Goal: Transaction & Acquisition: Purchase product/service

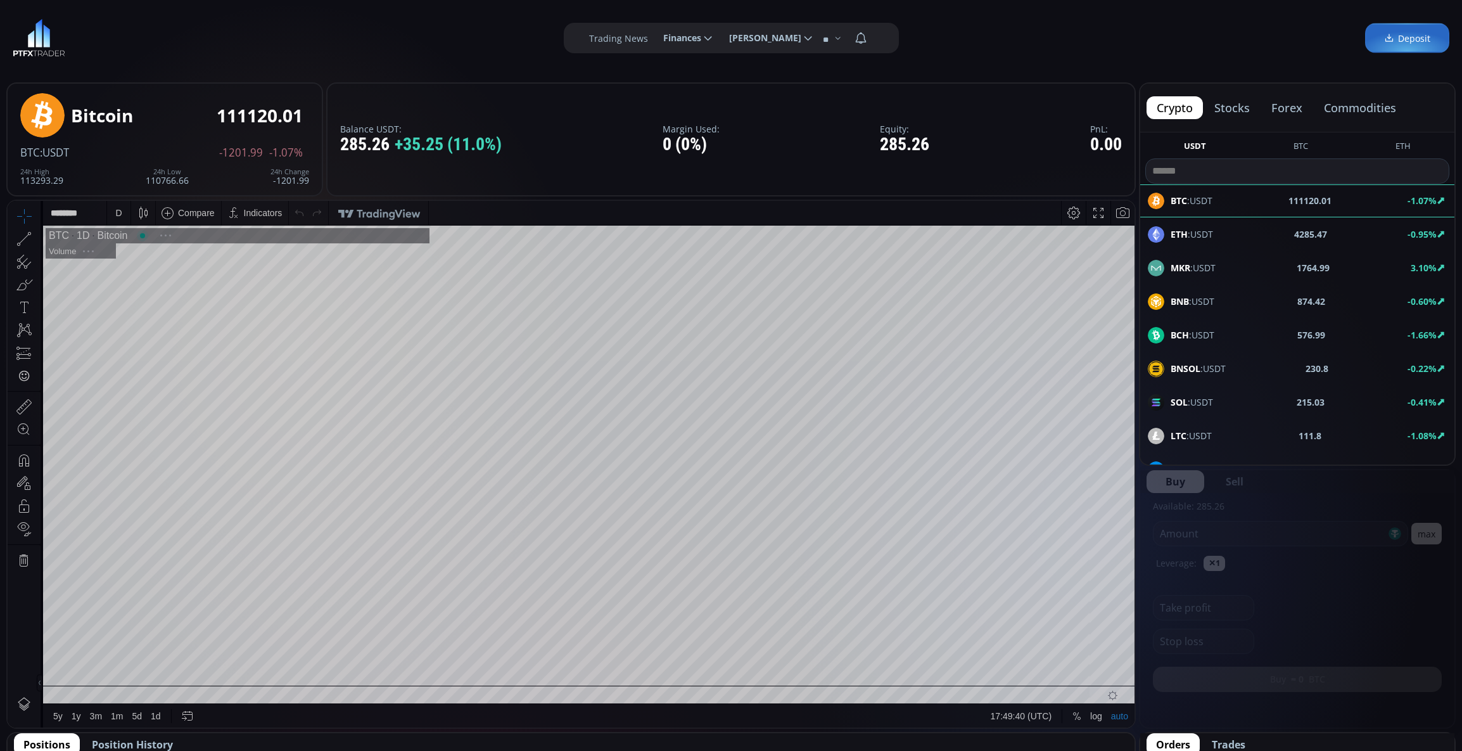
scroll to position [180, 0]
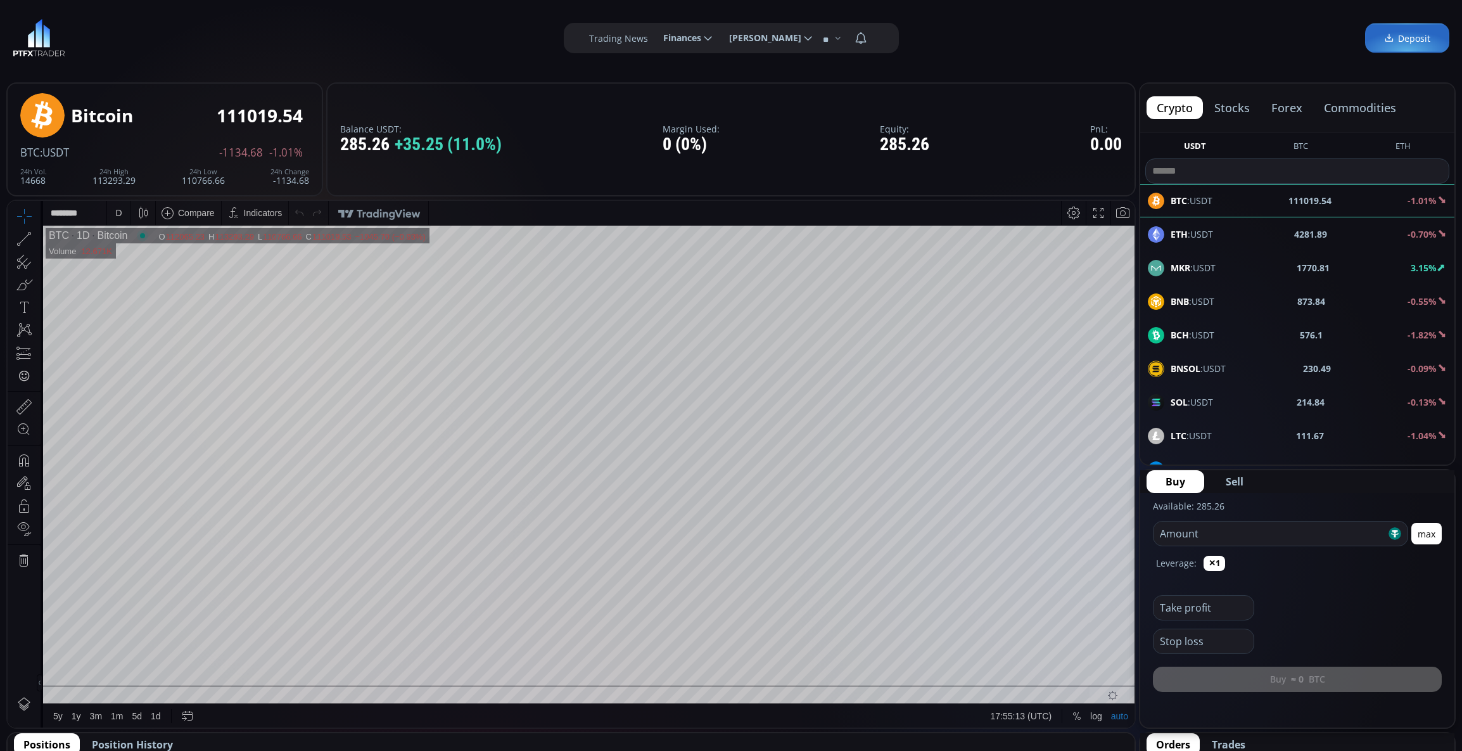
click at [1385, 266] on div "MKR :USDT 1770.81 3.15%" at bounding box center [1297, 268] width 299 height 16
click at [121, 218] on div "D" at bounding box center [118, 213] width 11 height 24
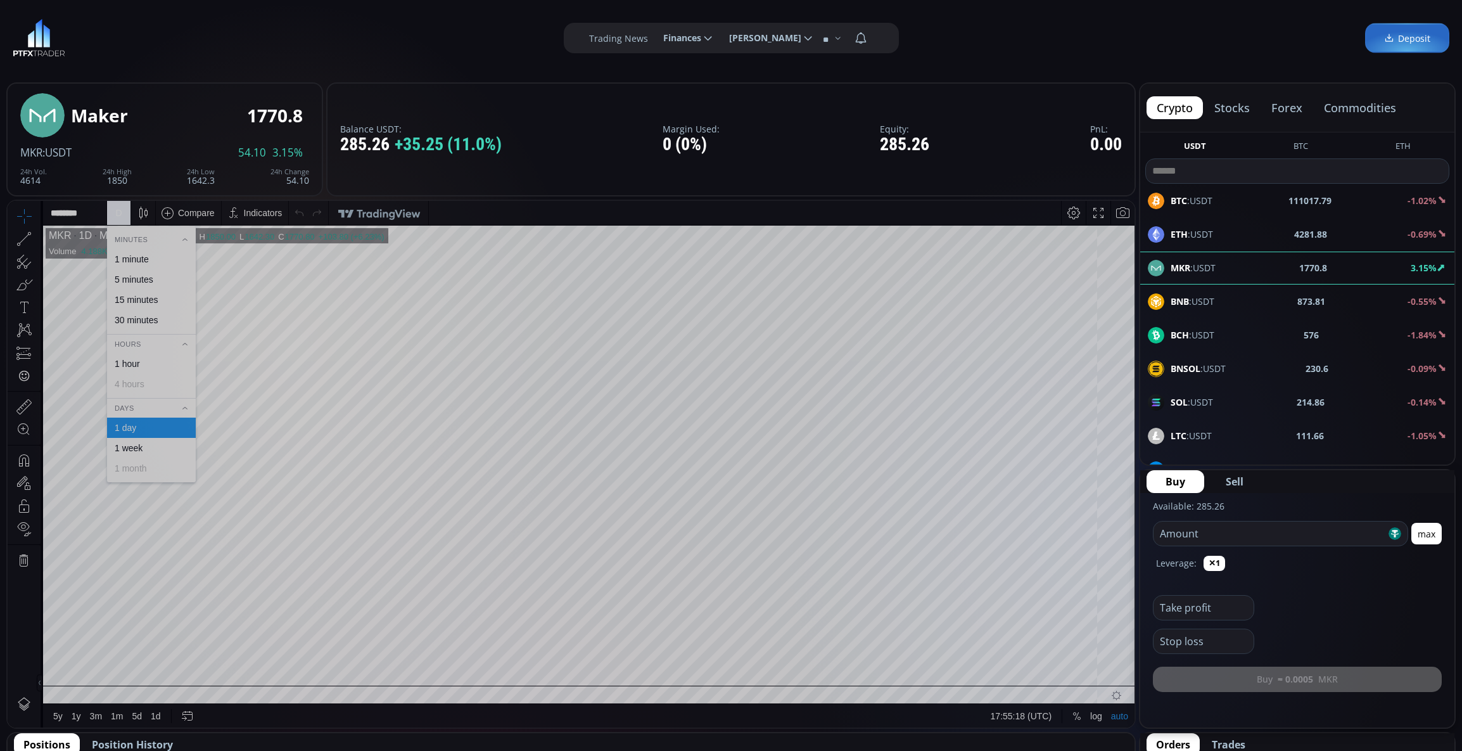
click at [124, 260] on div "1 minute" at bounding box center [132, 259] width 34 height 10
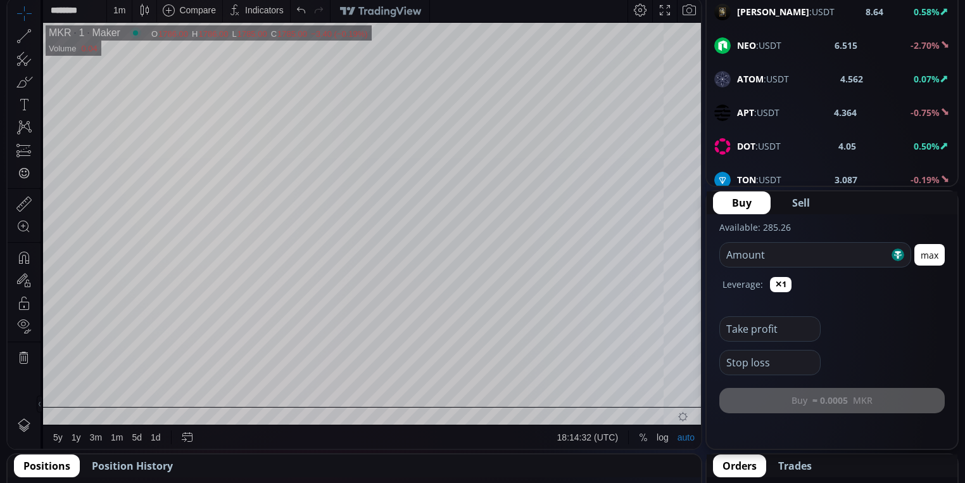
scroll to position [557, 0]
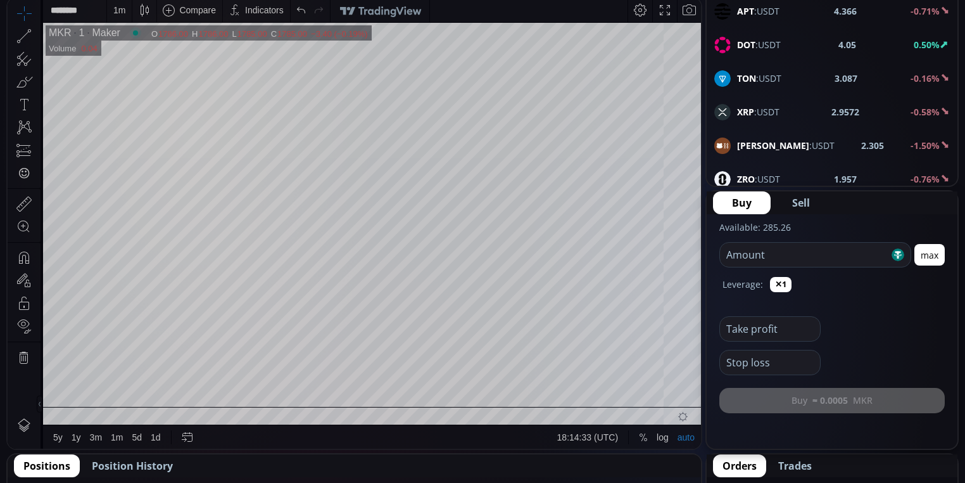
click at [806, 113] on div "XRP :USDT 2.9572 -0.58%" at bounding box center [832, 112] width 236 height 16
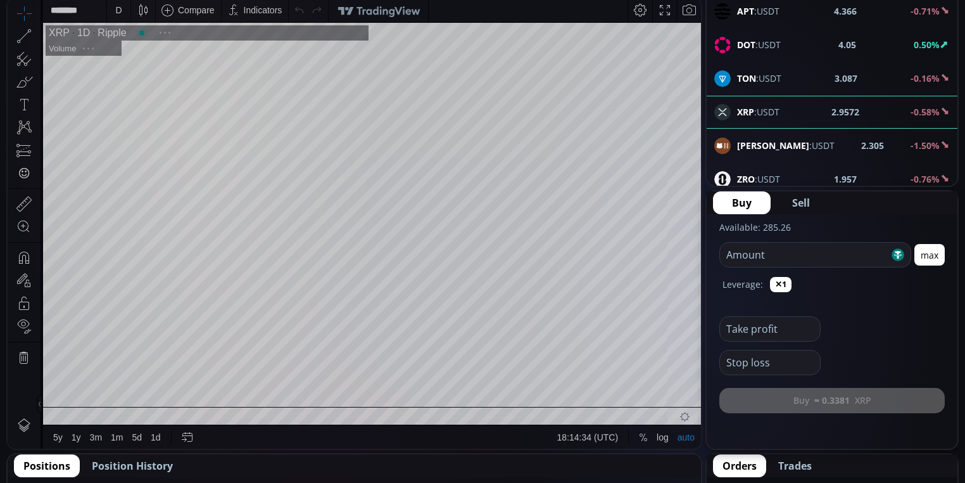
scroll to position [172, 0]
click at [117, 11] on div "D" at bounding box center [118, 10] width 6 height 10
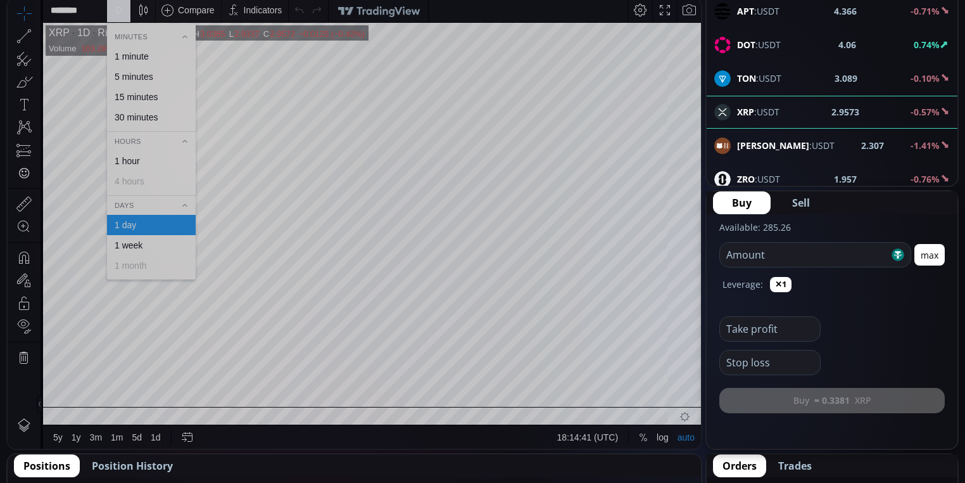
click at [136, 59] on div "1 minute" at bounding box center [132, 56] width 34 height 10
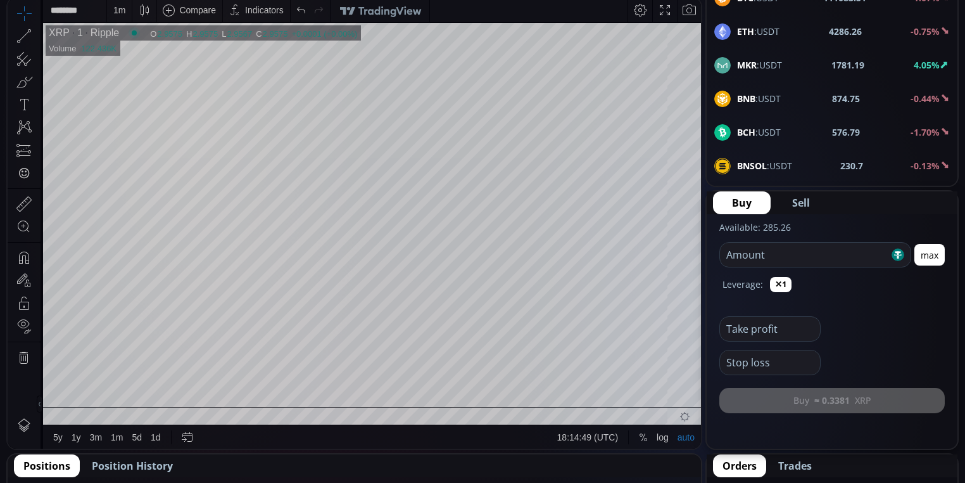
scroll to position [101, 0]
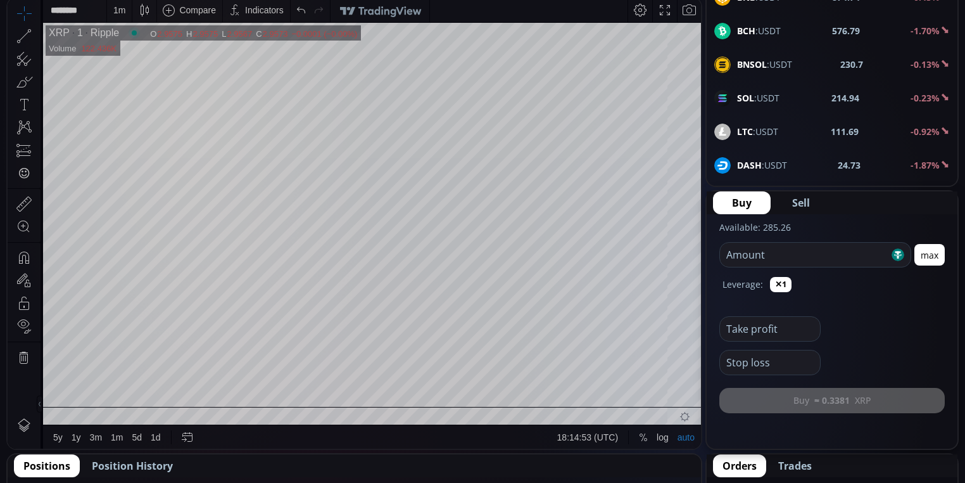
click at [816, 96] on div "SOL :USDT 214.94 -0.23%" at bounding box center [832, 98] width 236 height 16
click at [873, 182] on div "LINK :USDT 22.92 -0.52%" at bounding box center [832, 198] width 251 height 33
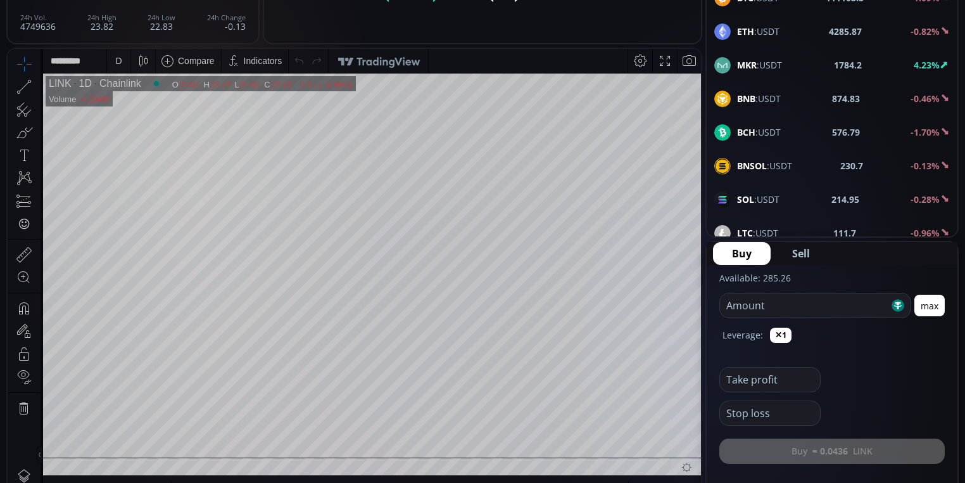
scroll to position [101, 0]
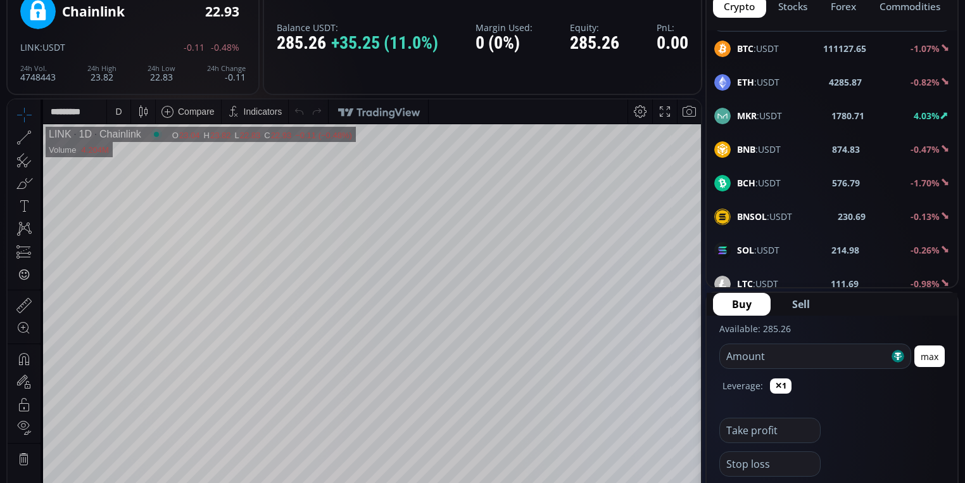
click at [758, 242] on div "SOL :USDT" at bounding box center [746, 250] width 65 height 16
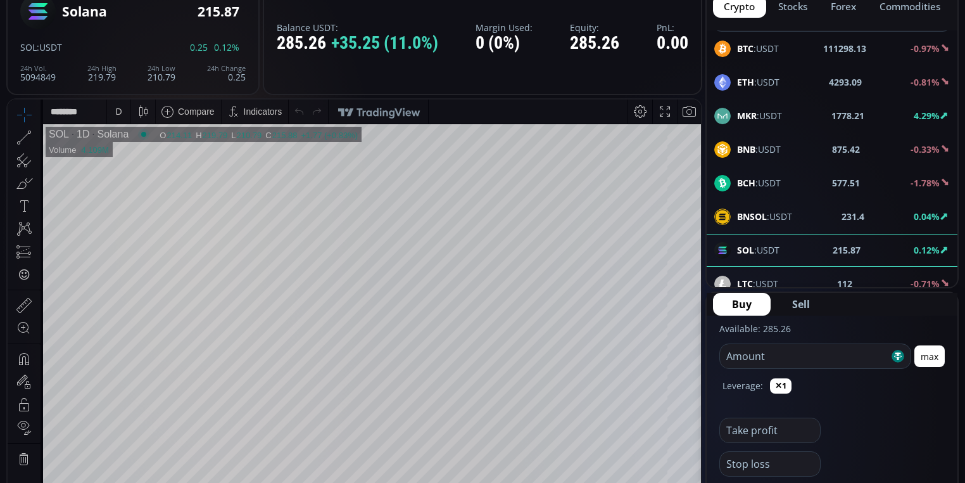
click at [808, 113] on div "MKR :USDT 1778.21 4.29%" at bounding box center [832, 116] width 236 height 16
click at [118, 103] on div "D" at bounding box center [118, 111] width 11 height 24
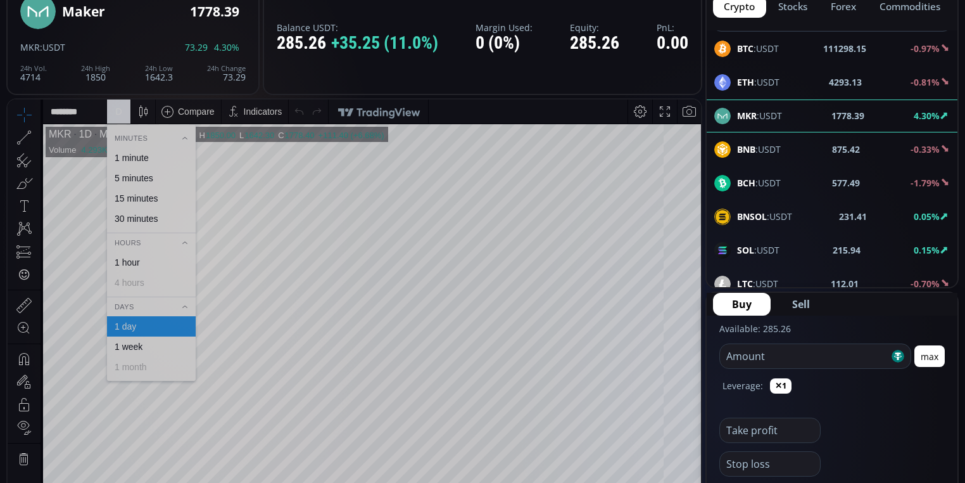
click at [123, 157] on div "1 minute" at bounding box center [132, 158] width 34 height 10
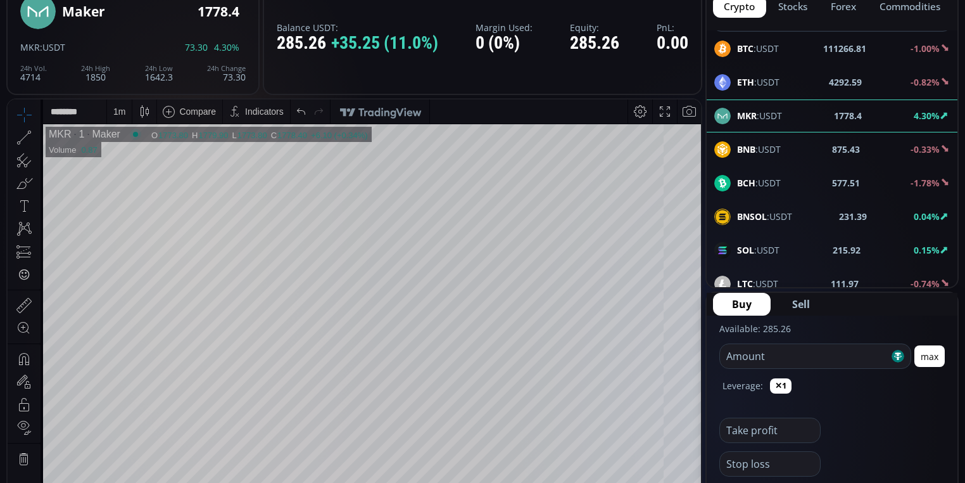
scroll to position [203, 0]
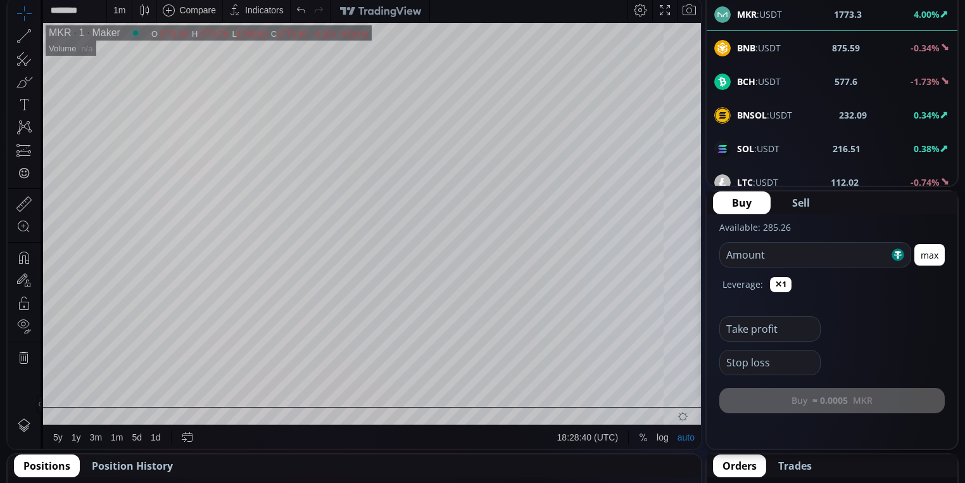
click at [939, 246] on button "max" at bounding box center [930, 255] width 30 height 22
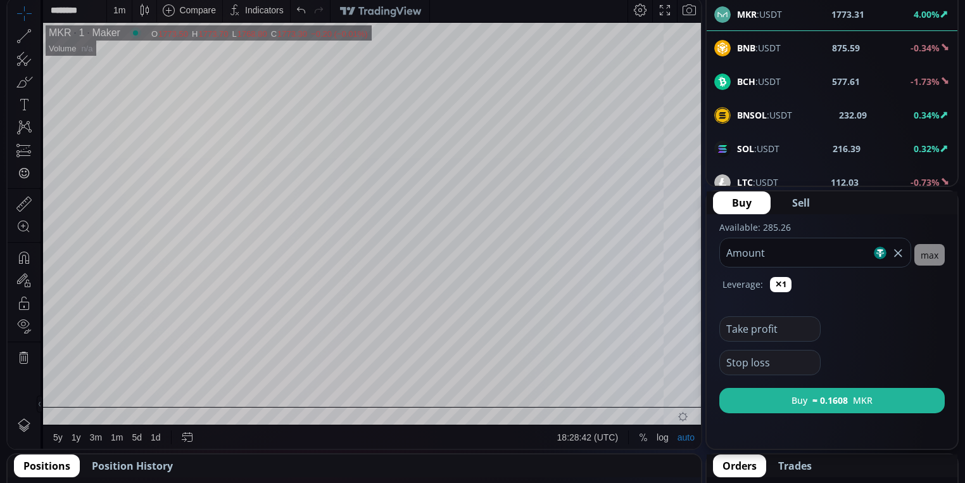
drag, startPoint x: 777, startPoint y: 256, endPoint x: 745, endPoint y: 257, distance: 31.7
click at [745, 257] on input "******" at bounding box center [795, 252] width 151 height 29
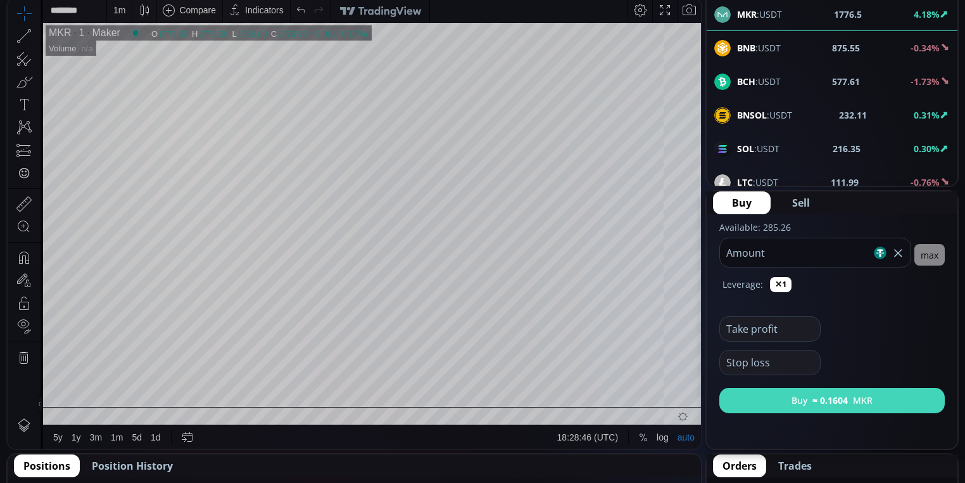
type input "***"
click at [847, 395] on b "≈ 0.1604" at bounding box center [830, 399] width 35 height 13
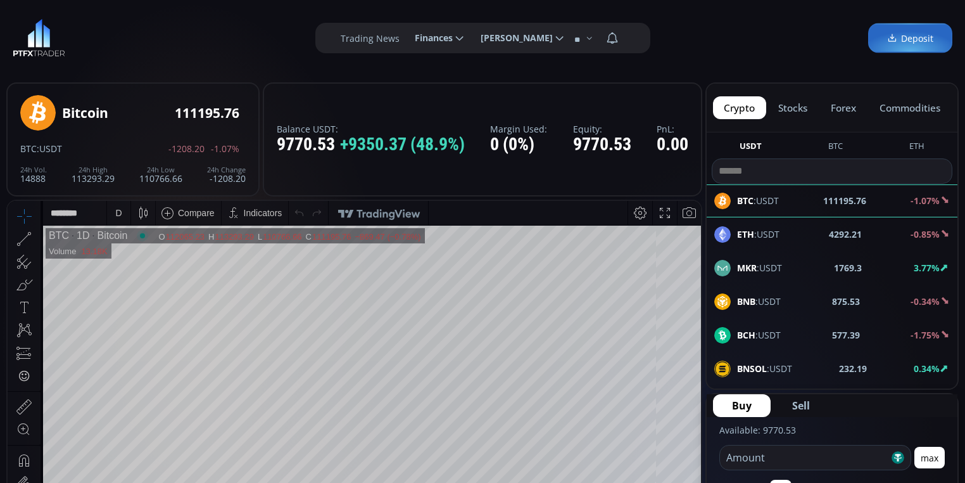
click at [757, 338] on span "BCH :USDT" at bounding box center [759, 334] width 44 height 13
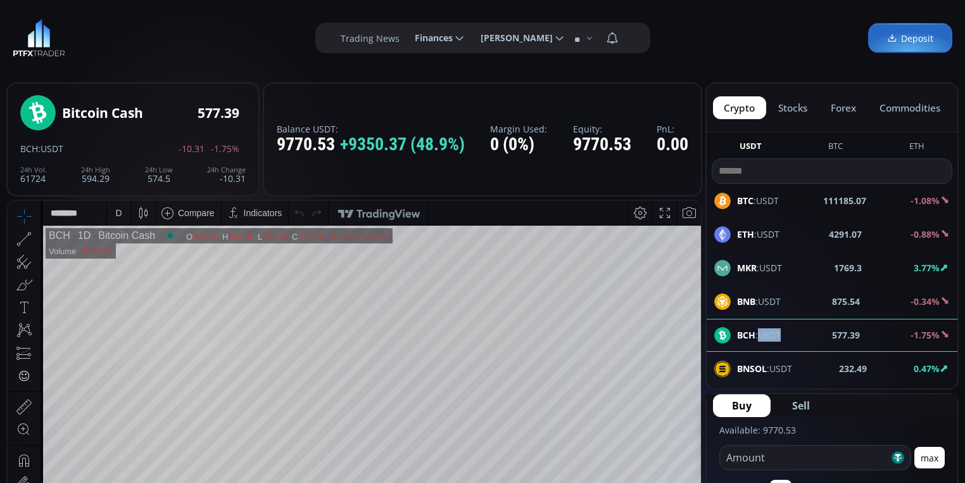
click at [775, 270] on span "MKR :USDT" at bounding box center [759, 267] width 45 height 13
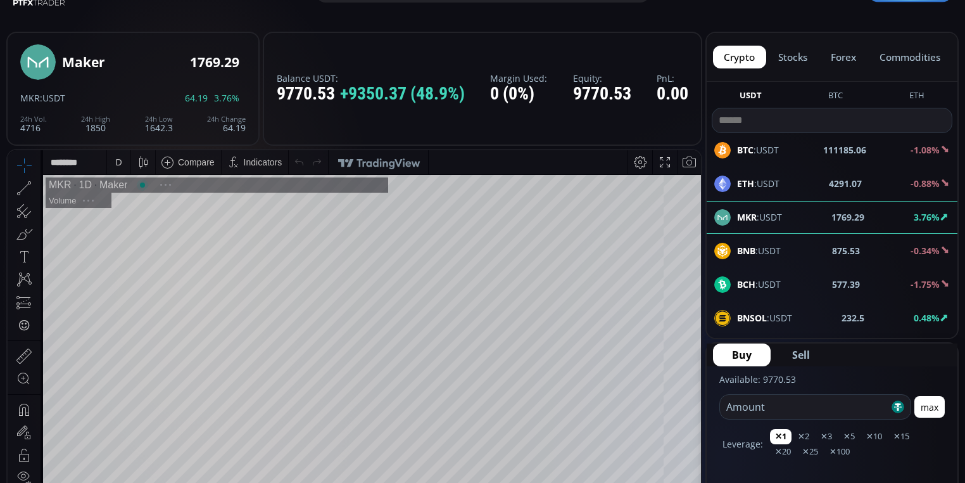
scroll to position [101, 0]
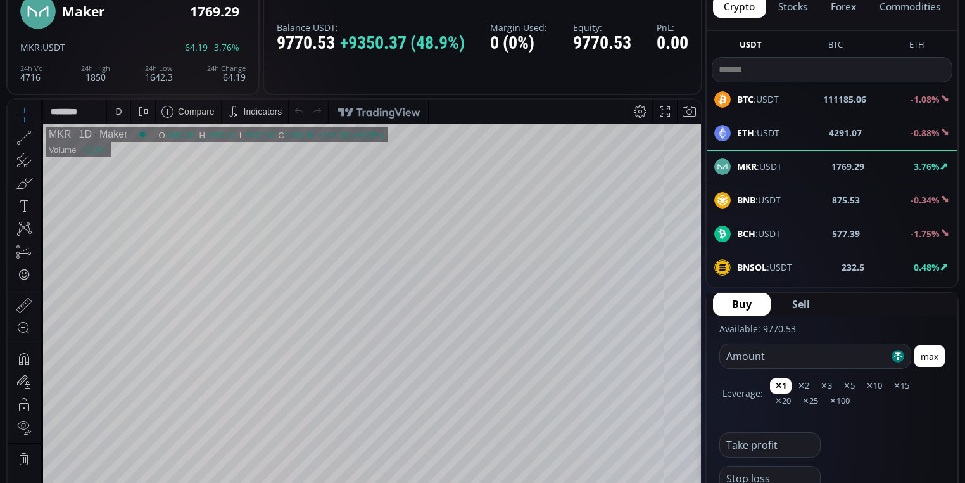
click at [925, 357] on button "max" at bounding box center [930, 356] width 30 height 22
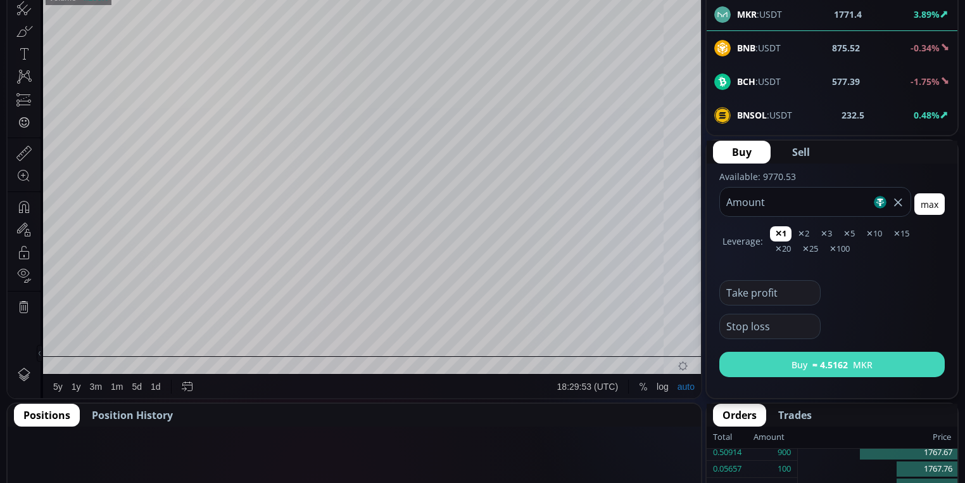
type input "****"
click at [846, 368] on b "≈ 4.5162" at bounding box center [830, 364] width 35 height 13
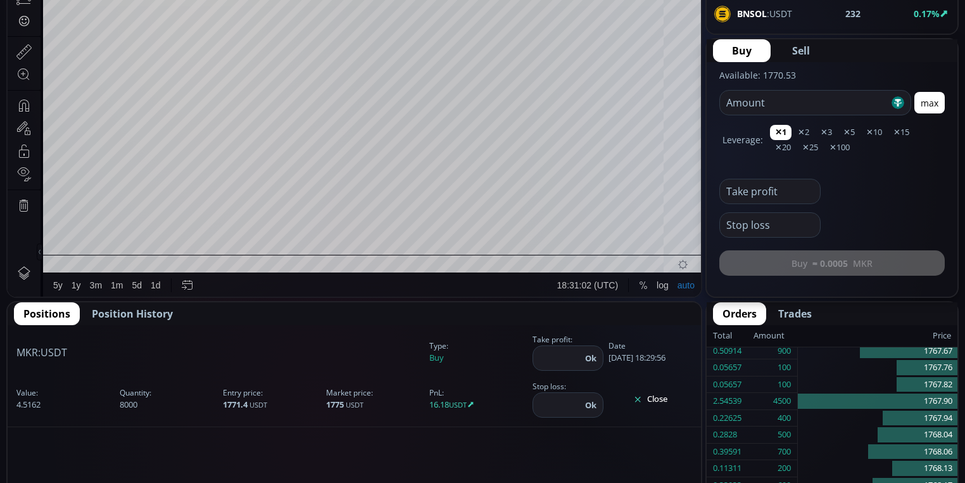
scroll to position [405, 0]
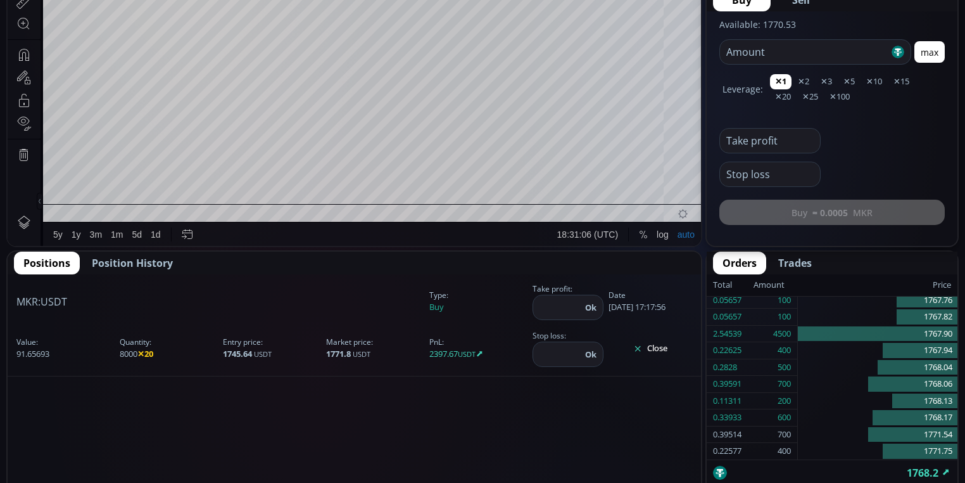
click at [664, 338] on button "Close" at bounding box center [651, 348] width 84 height 20
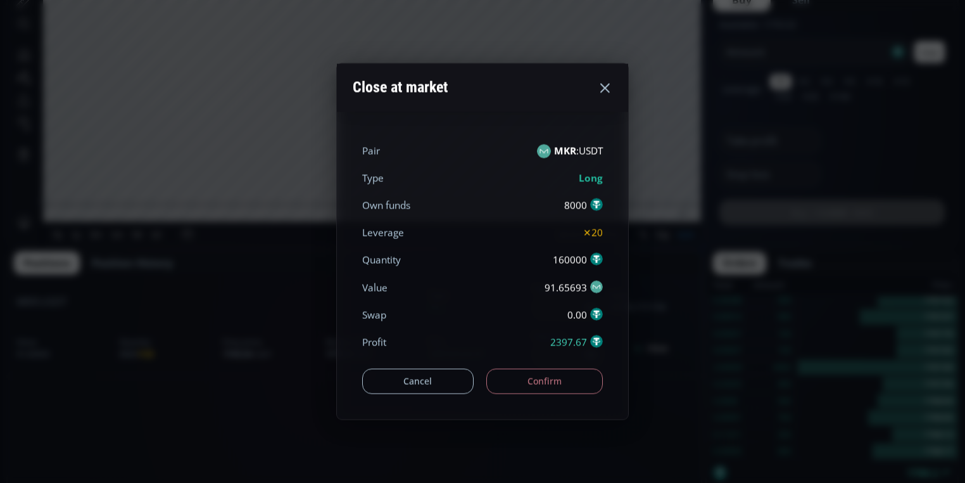
click at [562, 385] on button "Confirm" at bounding box center [544, 380] width 117 height 25
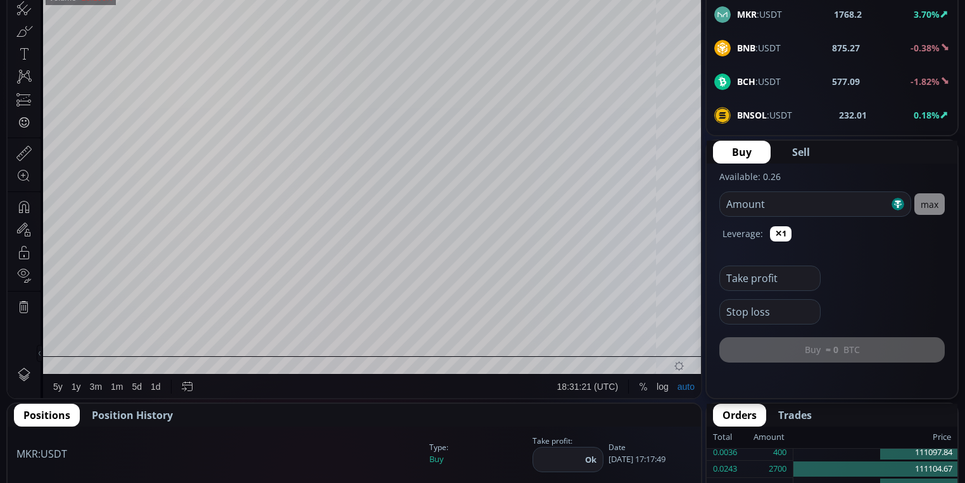
scroll to position [355, 0]
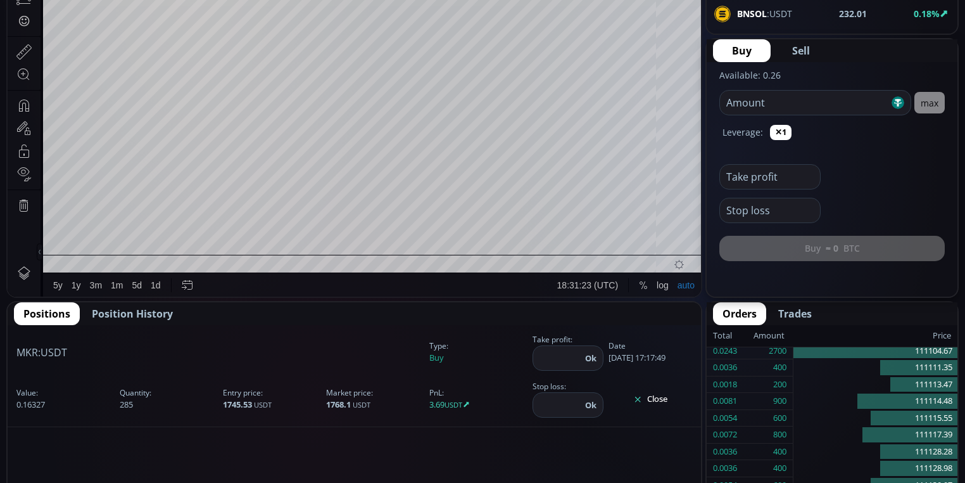
click at [661, 403] on button "Close" at bounding box center [651, 399] width 84 height 20
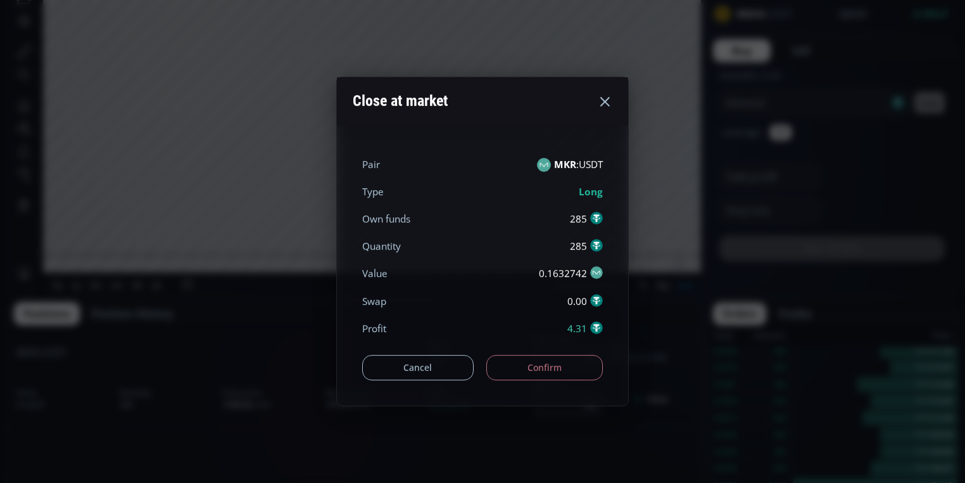
click at [546, 360] on button "Confirm" at bounding box center [544, 367] width 117 height 25
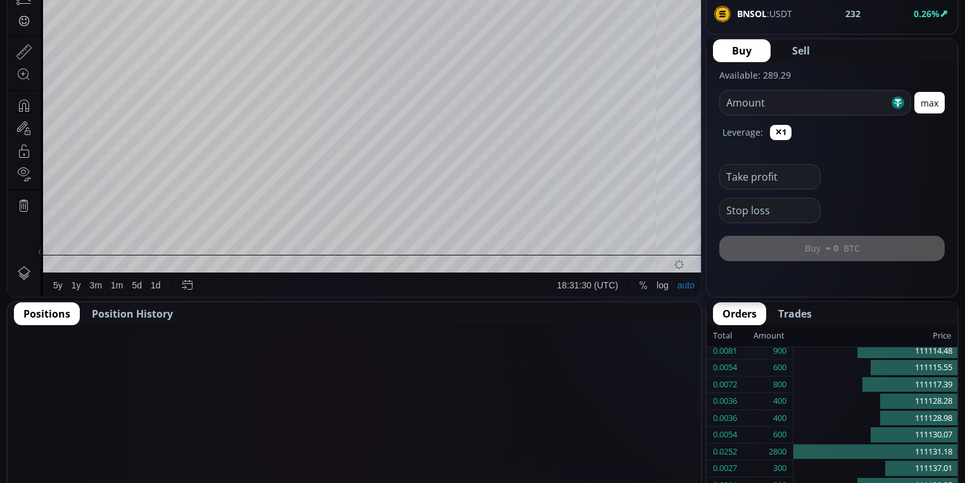
click at [150, 308] on span "Position History" at bounding box center [132, 313] width 81 height 15
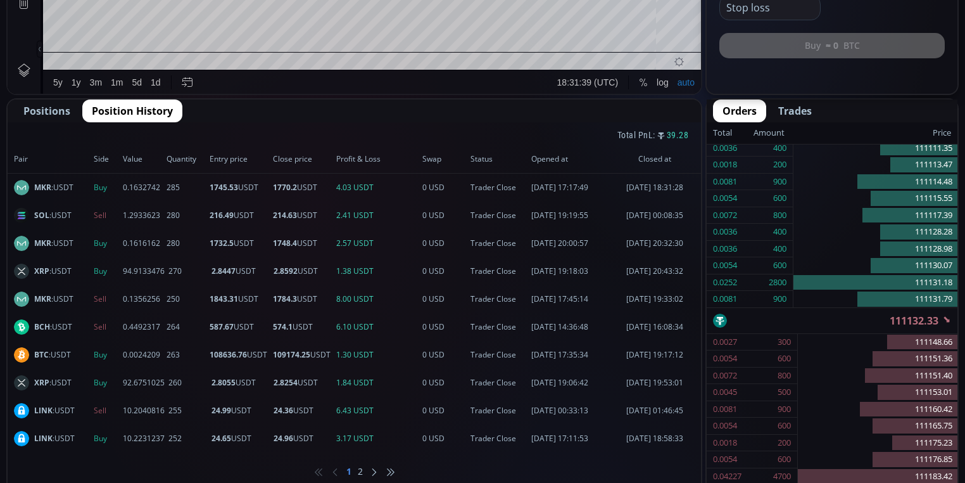
scroll to position [608, 0]
